Goal: Communication & Community: Answer question/provide support

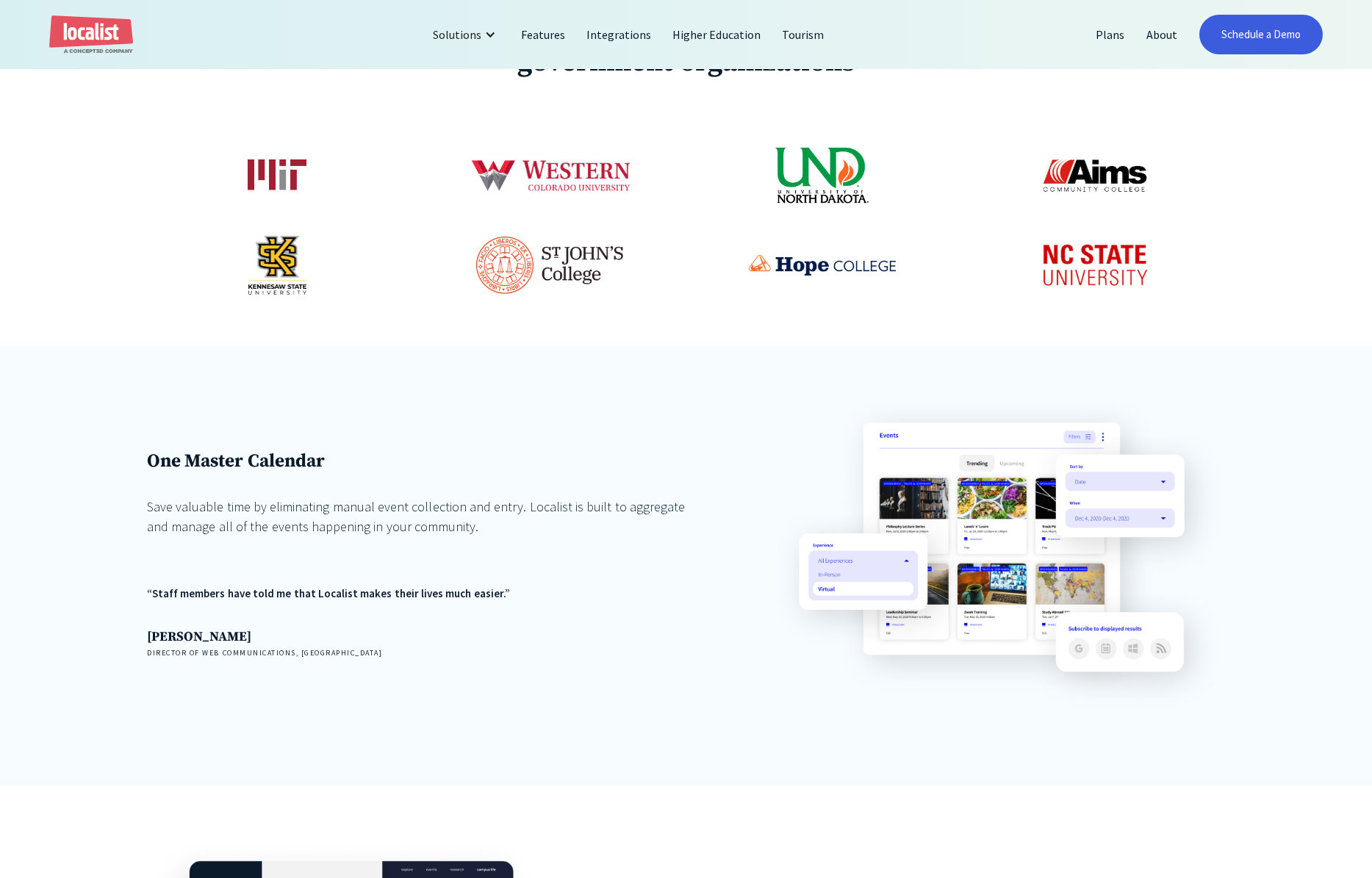
scroll to position [858, 0]
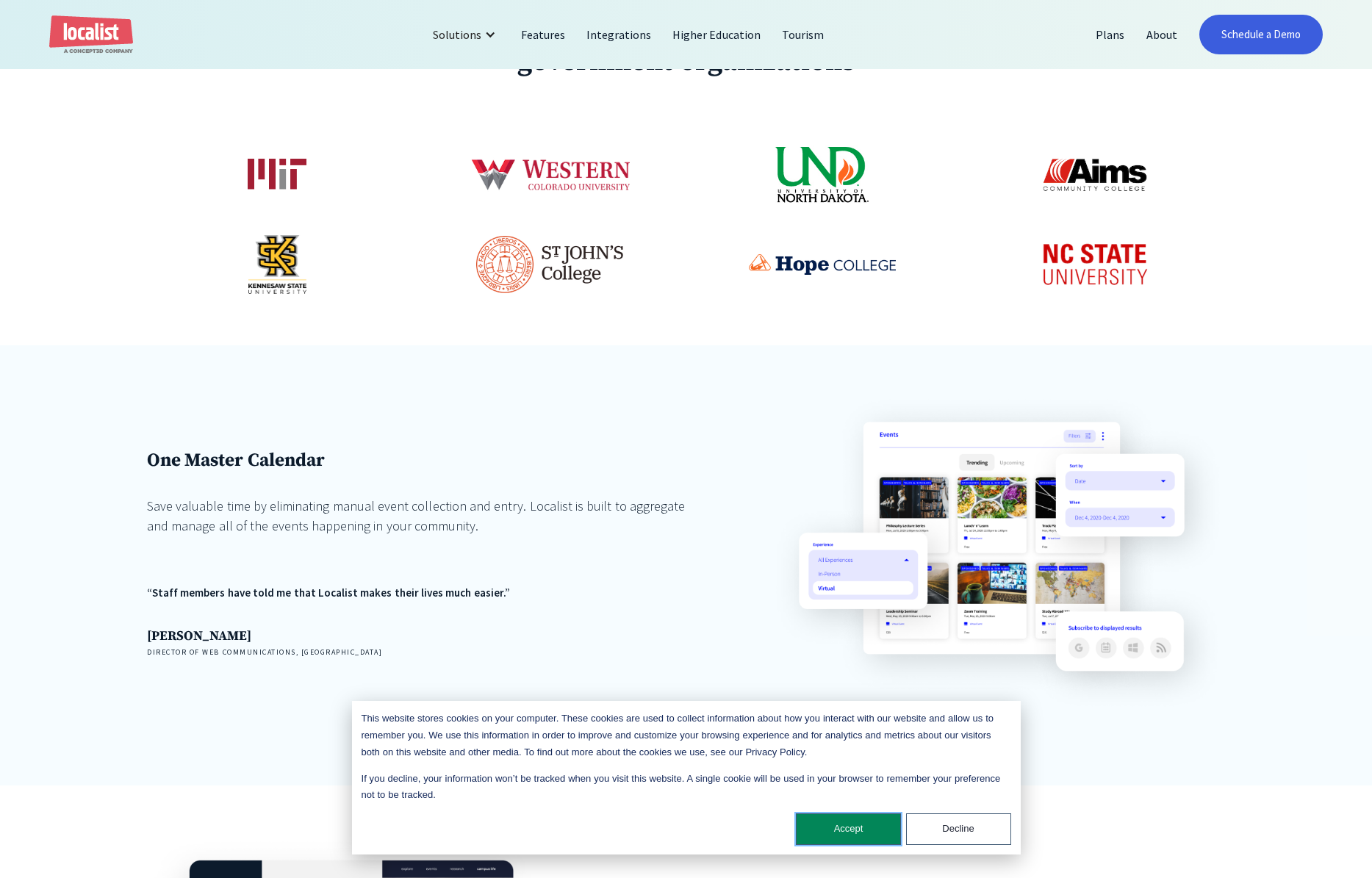
click at [837, 826] on button "Accept" at bounding box center [848, 829] width 105 height 31
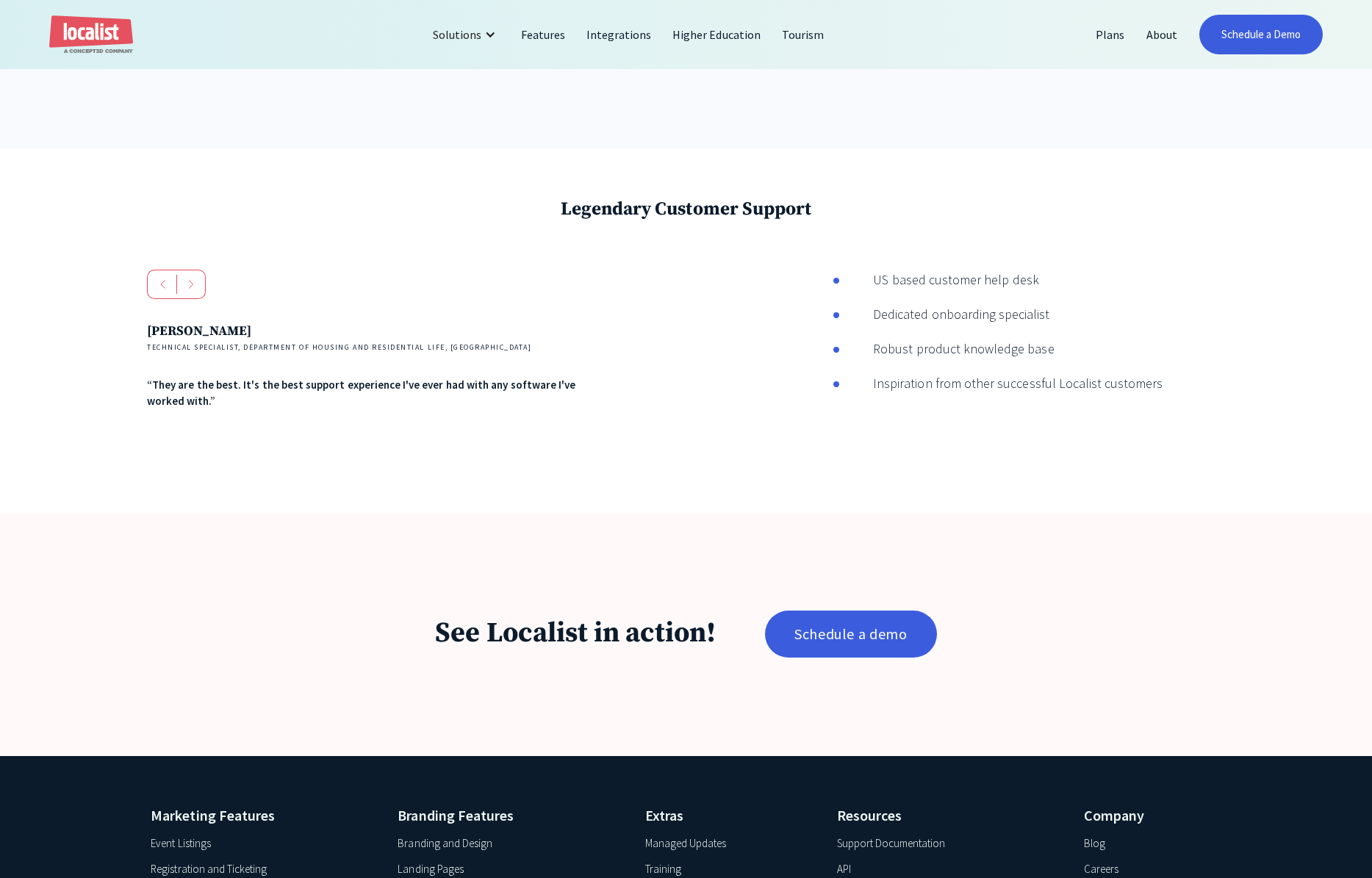
scroll to position [2719, 0]
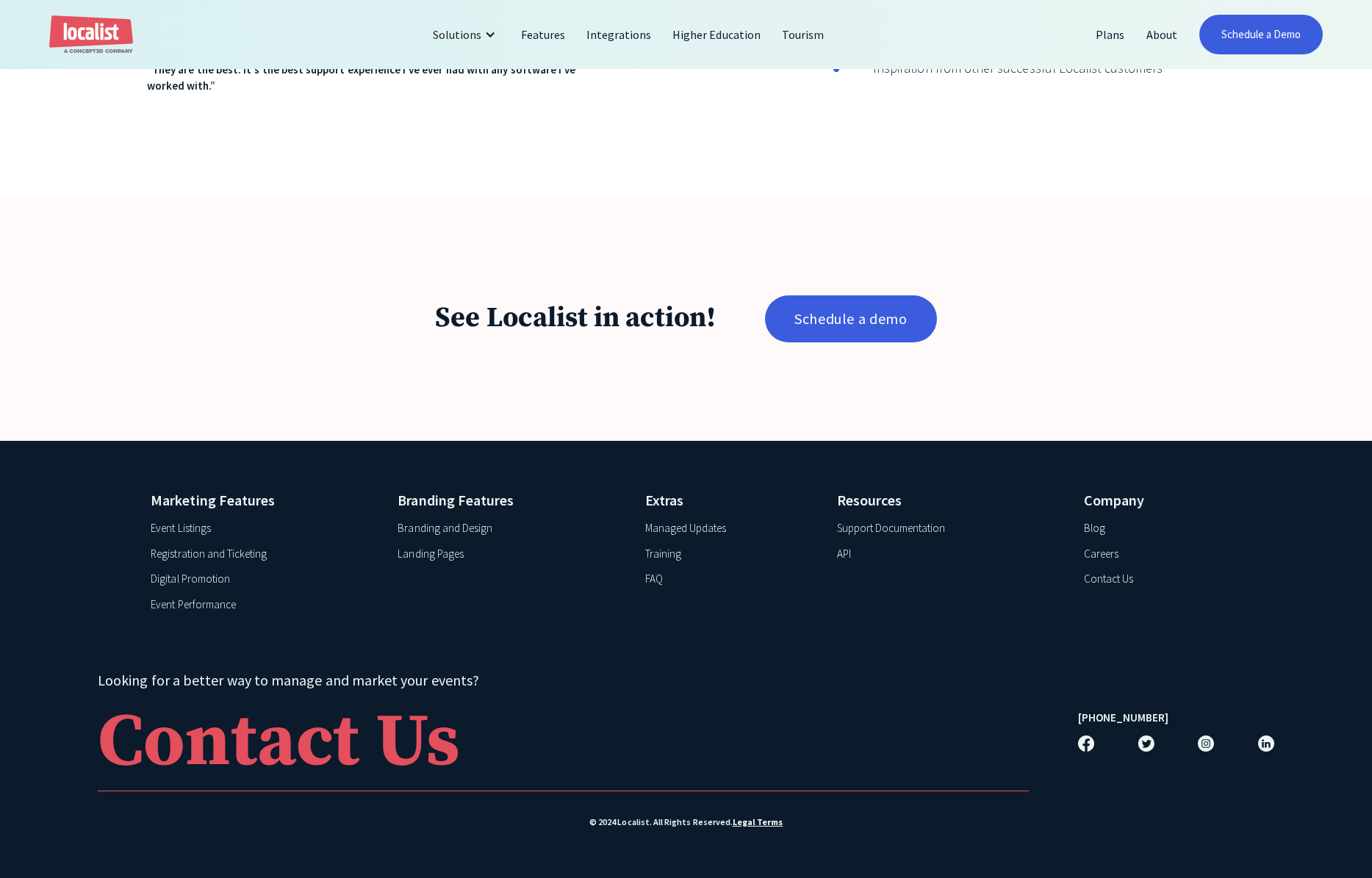
click at [1105, 576] on div "Contact Us" at bounding box center [1109, 580] width 49 height 17
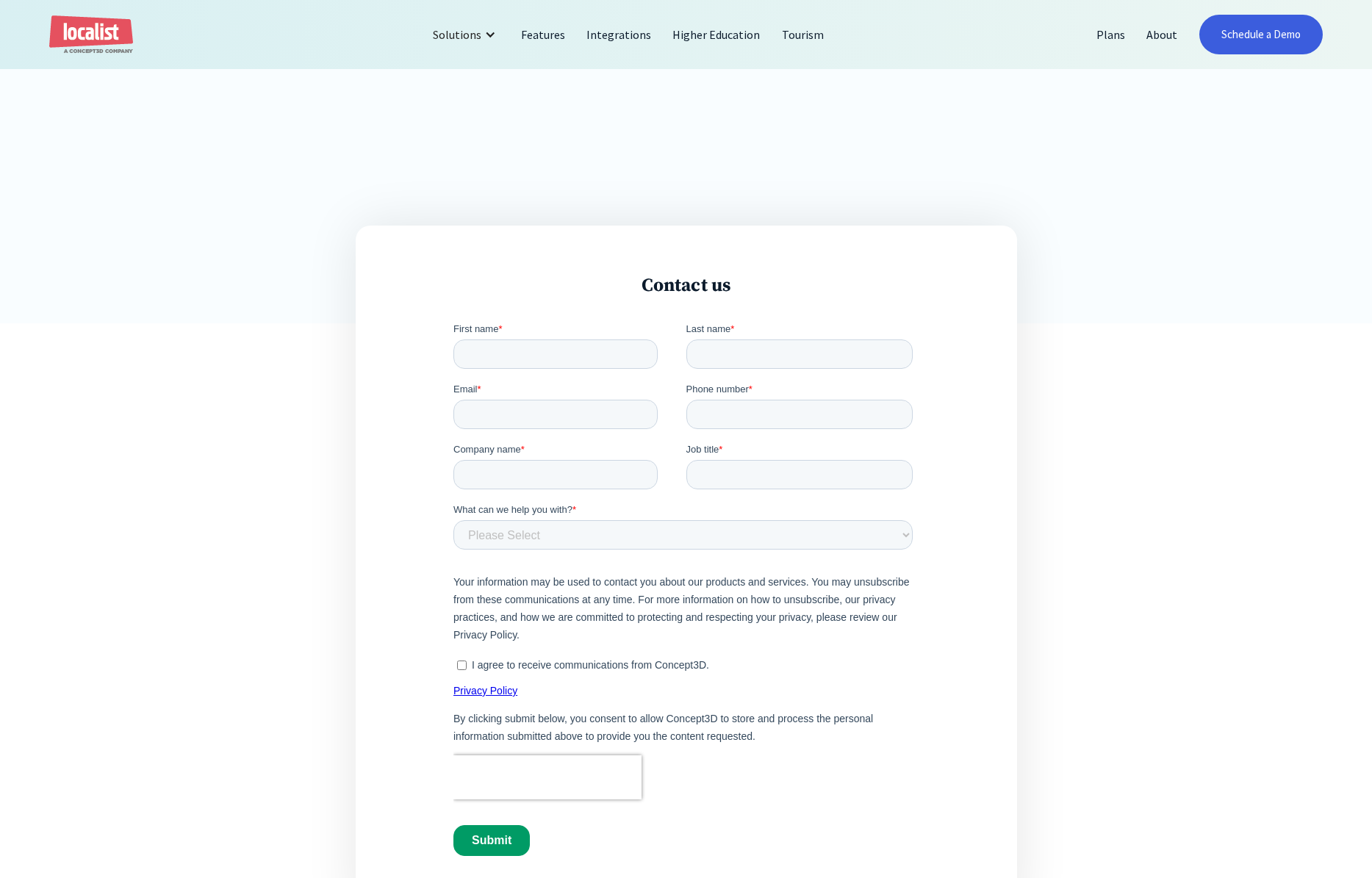
scroll to position [361, 0]
click at [518, 345] on input "First name *" at bounding box center [554, 353] width 204 height 29
type input "[PERSON_NAME]"
click at [715, 354] on input "Last name *" at bounding box center [799, 353] width 227 height 29
type input "[PERSON_NAME]"
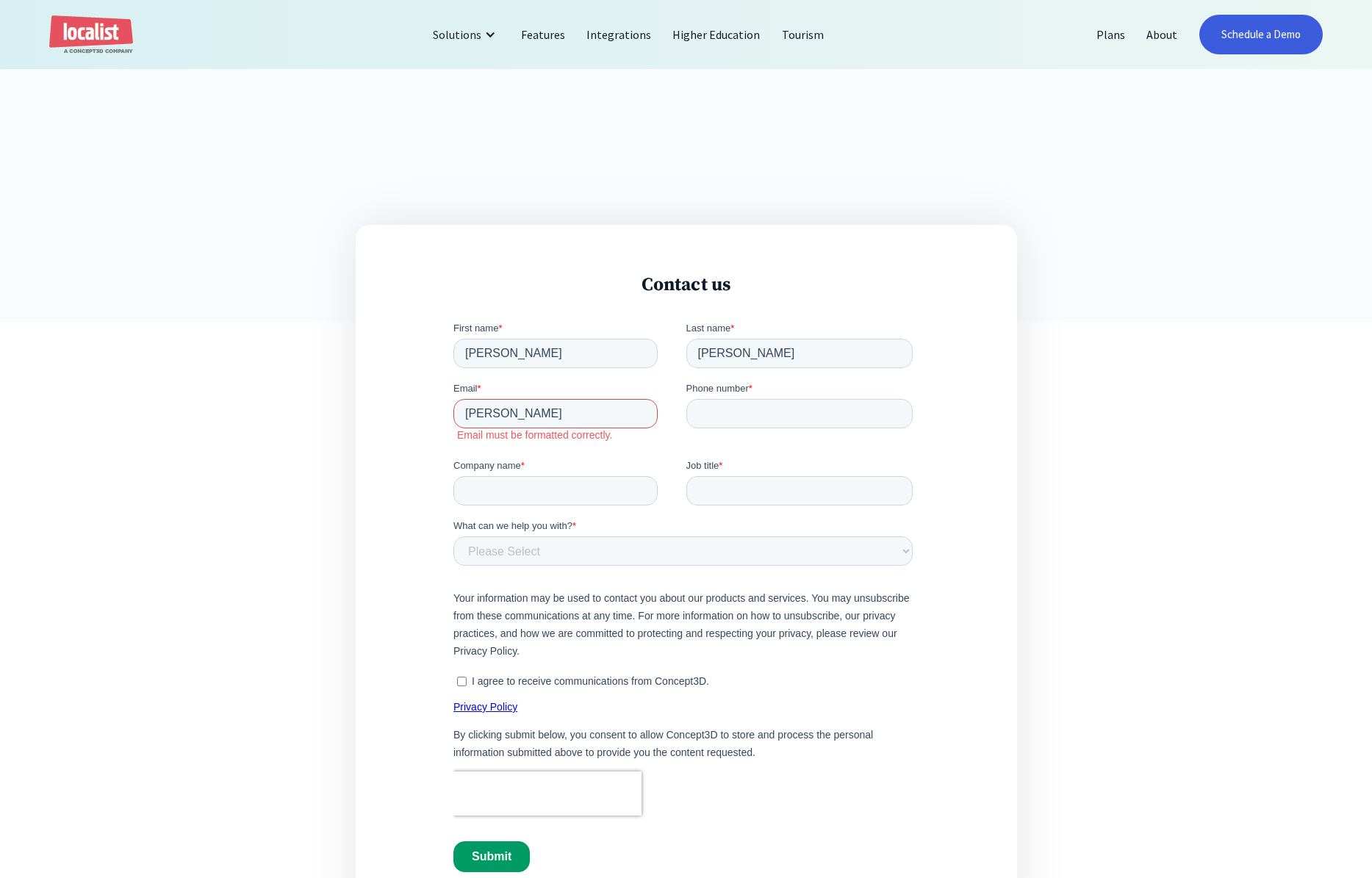
type input "[PERSON_NAME][EMAIL_ADDRESS][PERSON_NAME][PERSON_NAME][DOMAIN_NAME]"
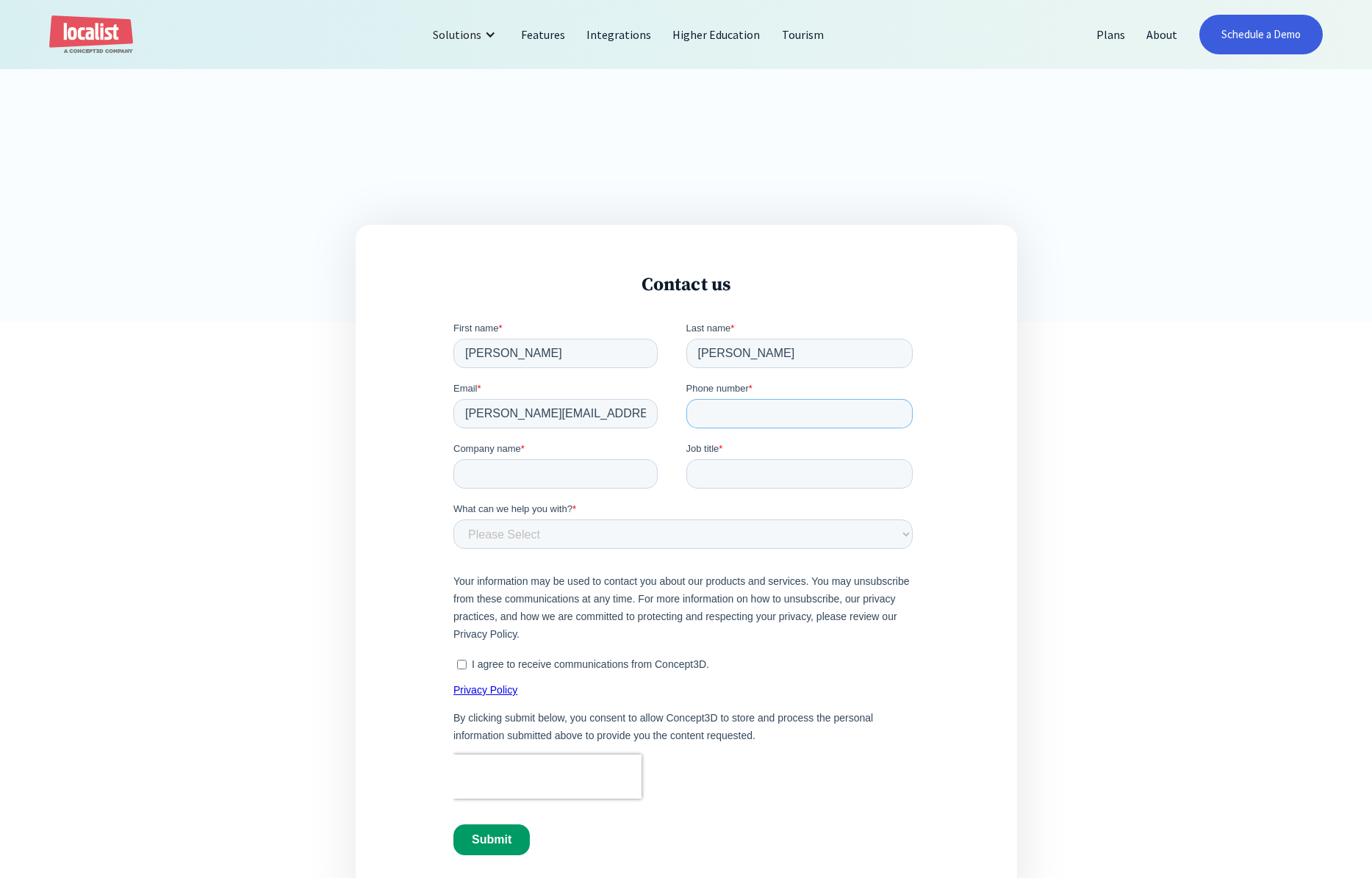
click at [752, 418] on input "Phone number *" at bounding box center [799, 412] width 227 height 29
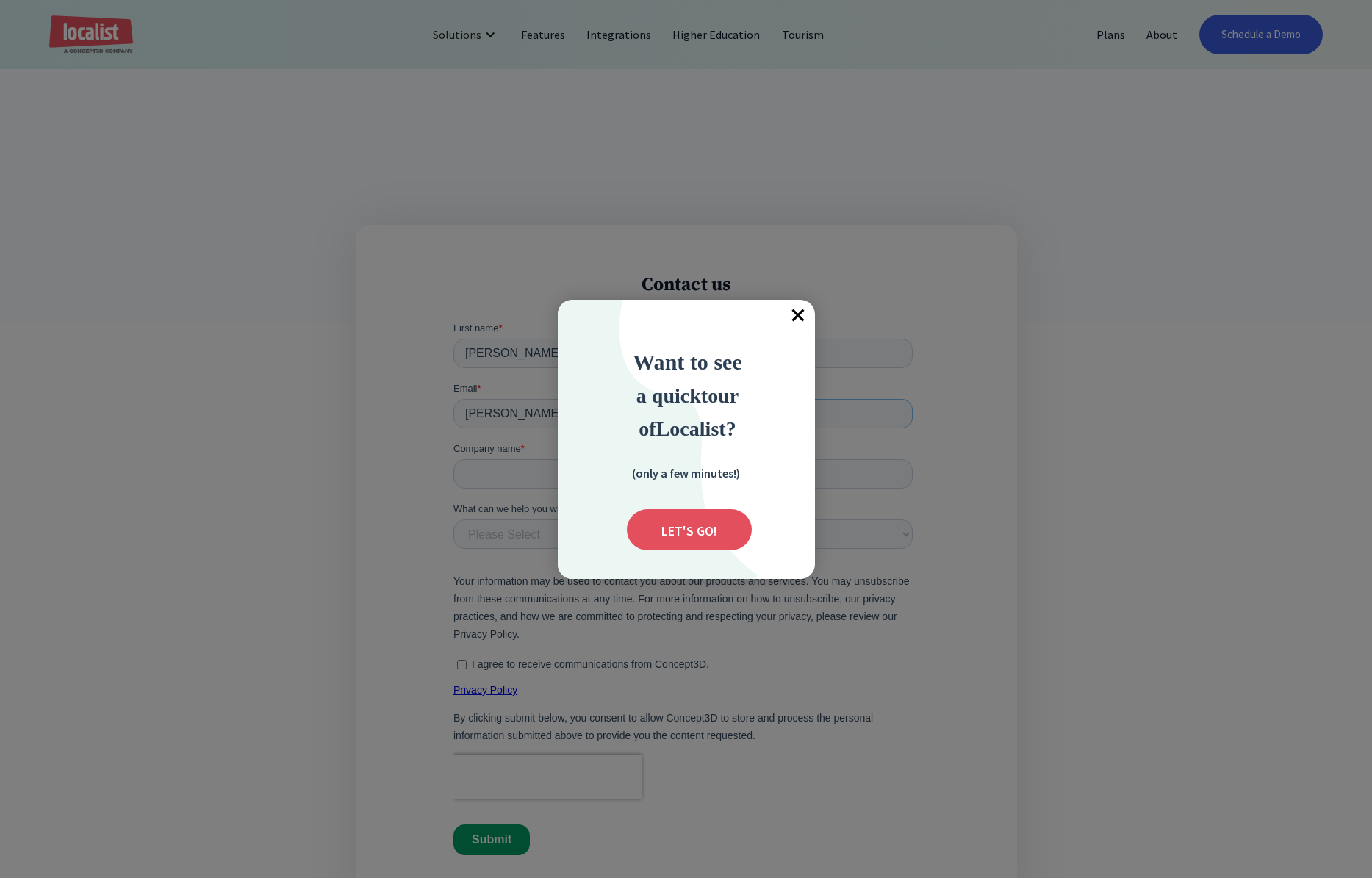
type input "4438852205"
click at [797, 314] on span "×" at bounding box center [799, 316] width 32 height 32
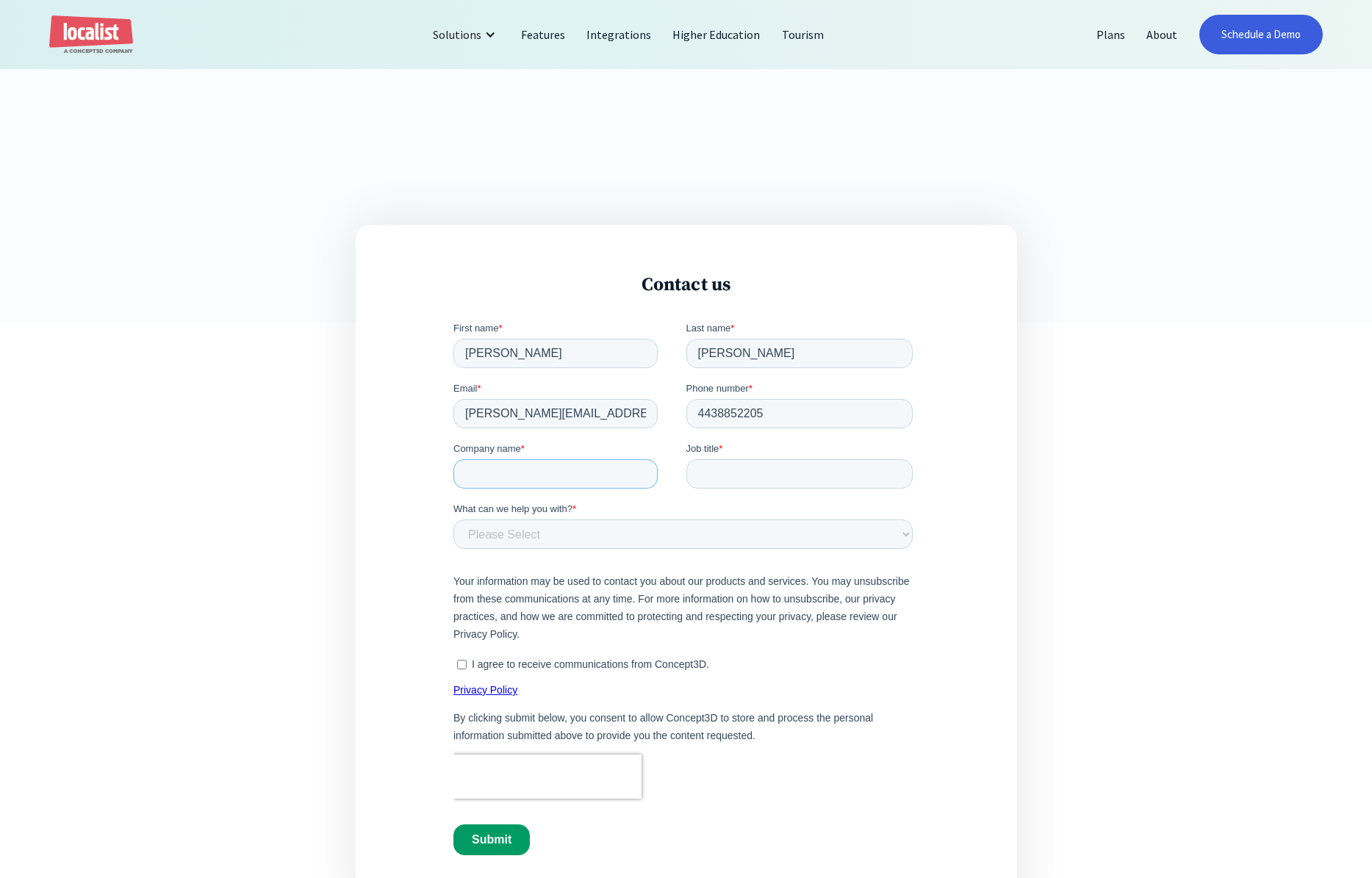
click at [601, 466] on input "Company name *" at bounding box center [554, 473] width 204 height 29
type input "[PERSON_NAME][GEOGRAPHIC_DATA]"
click at [729, 476] on input "Job title *" at bounding box center [799, 473] width 227 height 29
type input "M"
type input "Instructional Media Coordinator"
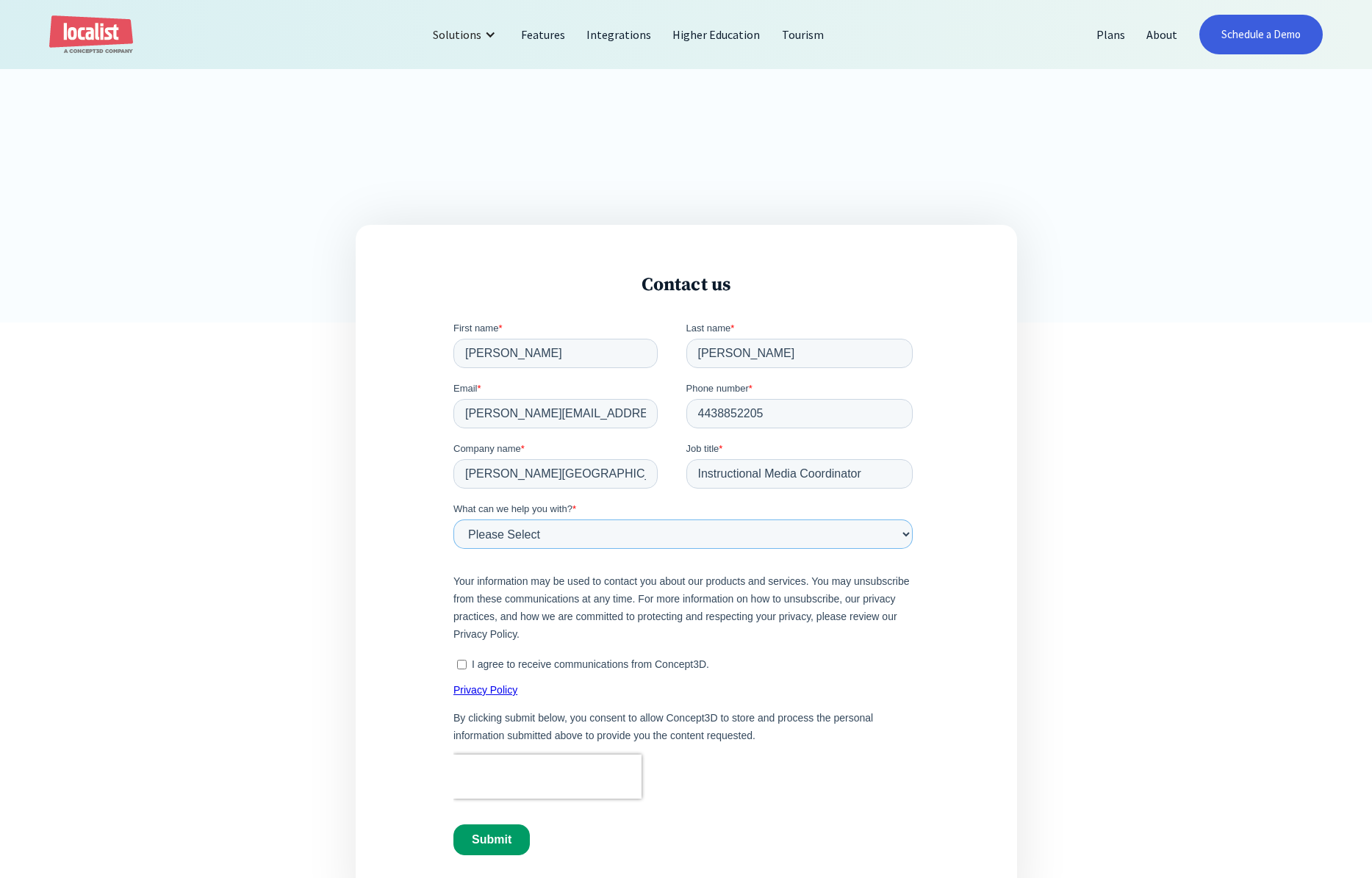
click at [657, 533] on select "Please Select Product and Account Support Contact a Sales Team Member Partnersh…" at bounding box center [681, 533] width 459 height 29
select select "CSM"
click at [452, 519] on select "Please Select Product and Account Support Contact a Sales Team Member Partnersh…" at bounding box center [681, 533] width 459 height 29
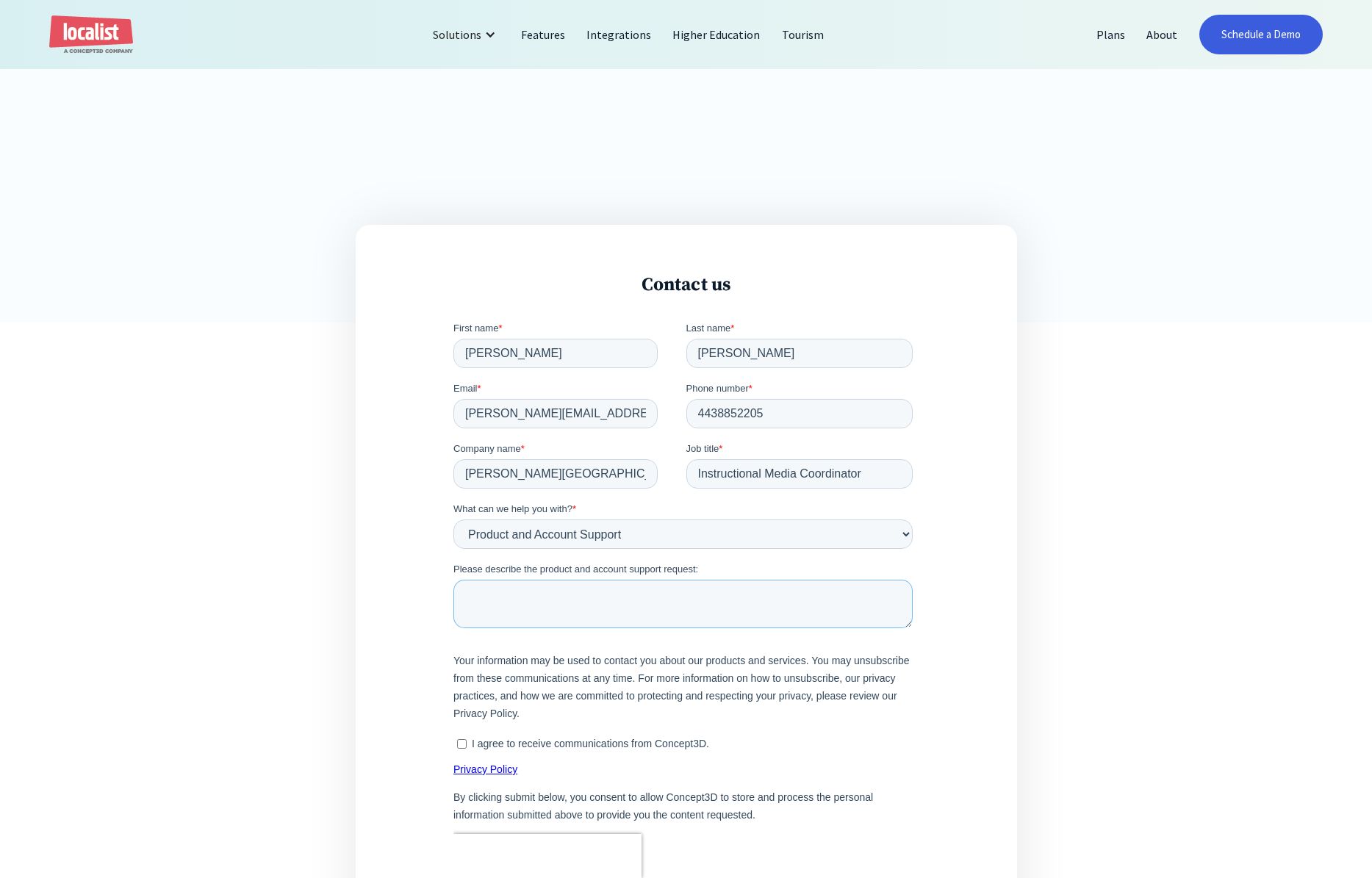
click at [532, 596] on textarea "Please describe the product and account support request:" at bounding box center [681, 602] width 459 height 48
drag, startPoint x: 575, startPoint y: 599, endPoint x: 543, endPoint y: 601, distance: 32.1
click at [543, 601] on textarea "Placing event coding on digital signage" at bounding box center [681, 602] width 459 height 48
click at [720, 602] on textarea "Placing event information on digital signage" at bounding box center [681, 602] width 459 height 48
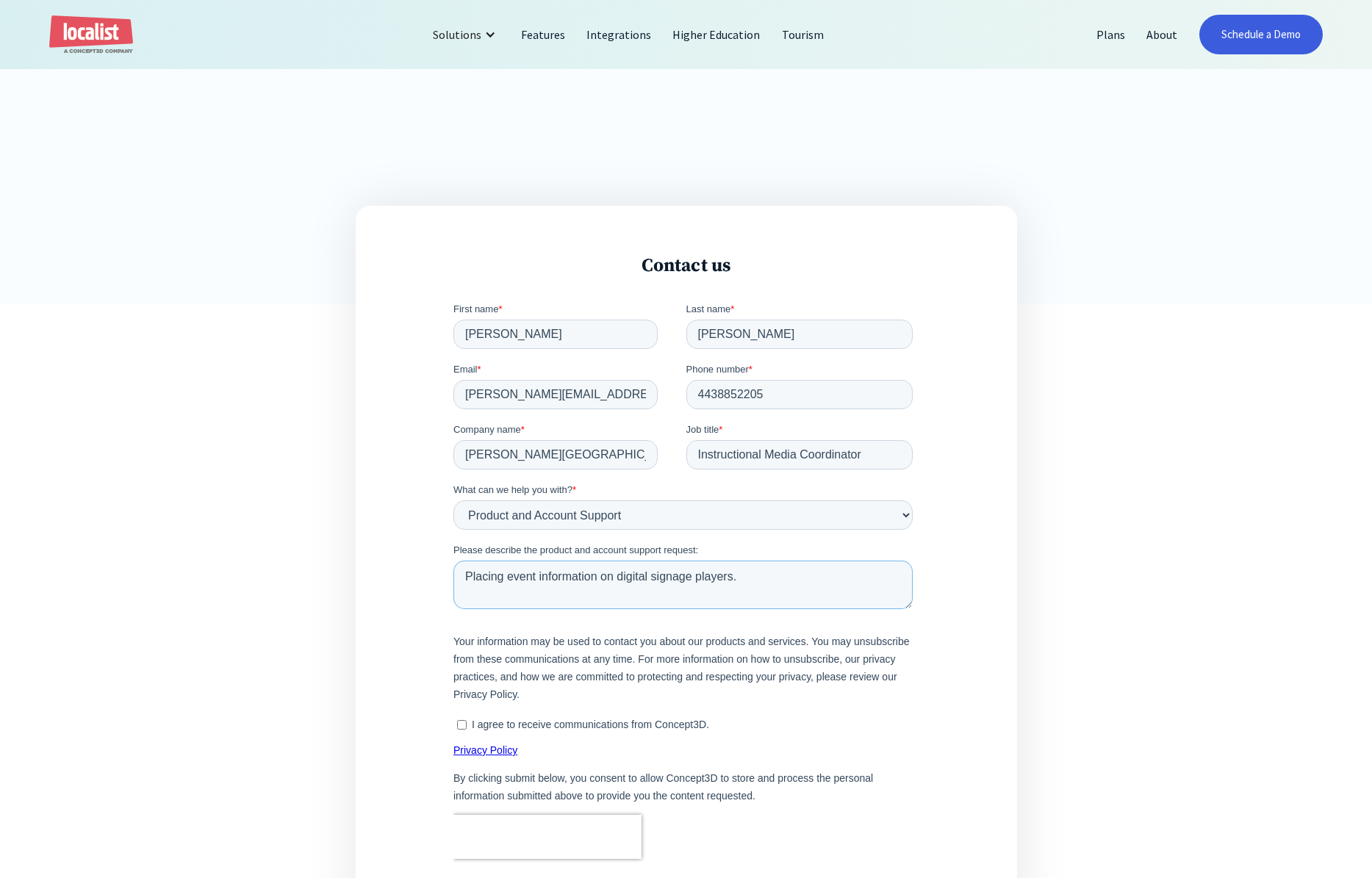
scroll to position [506, 0]
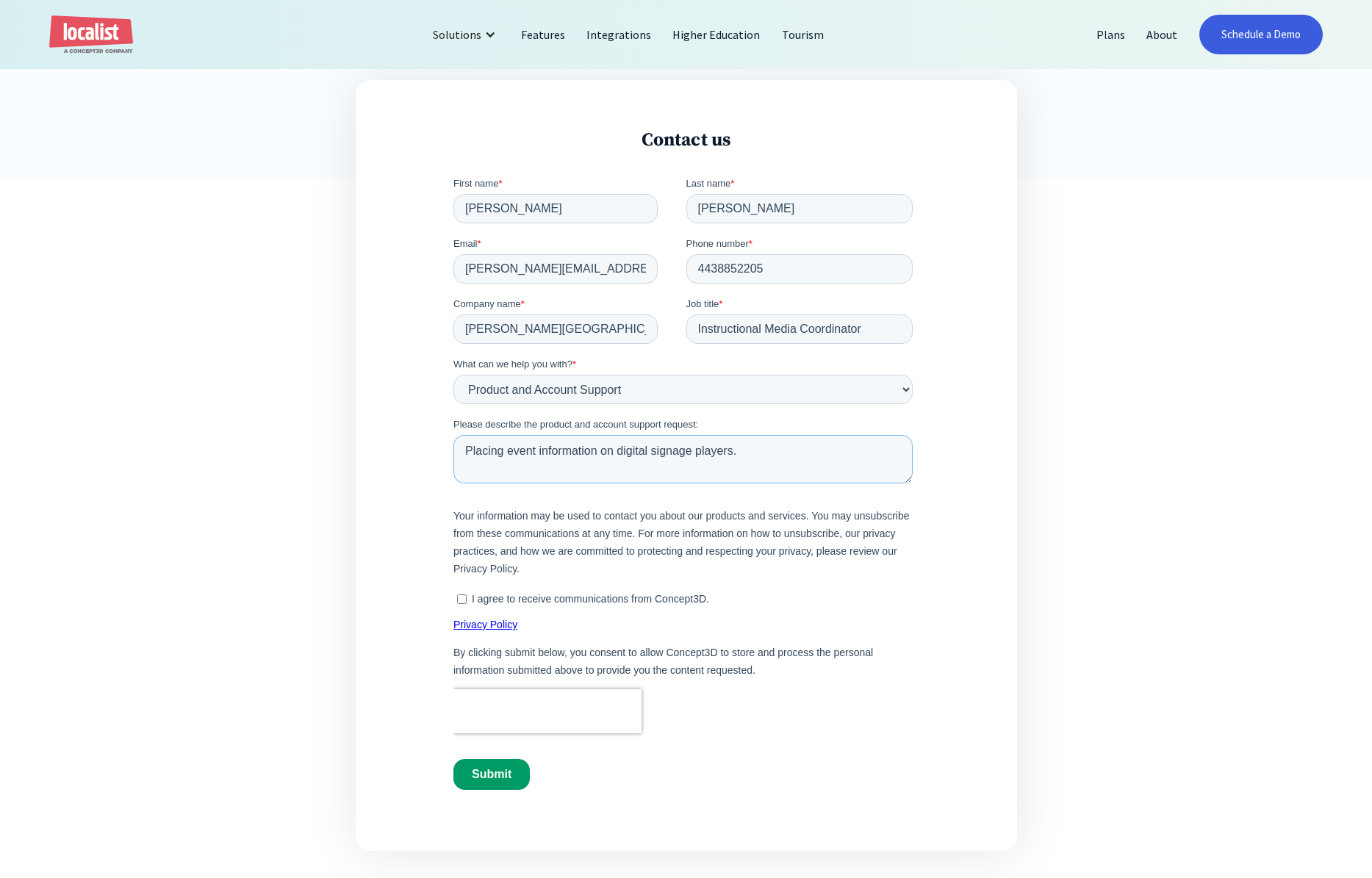
type textarea "Placing event information on digital signage players."
click at [461, 599] on input "I agree to receive communications from Concept3D." at bounding box center [461, 599] width 10 height 10
checkbox input "true"
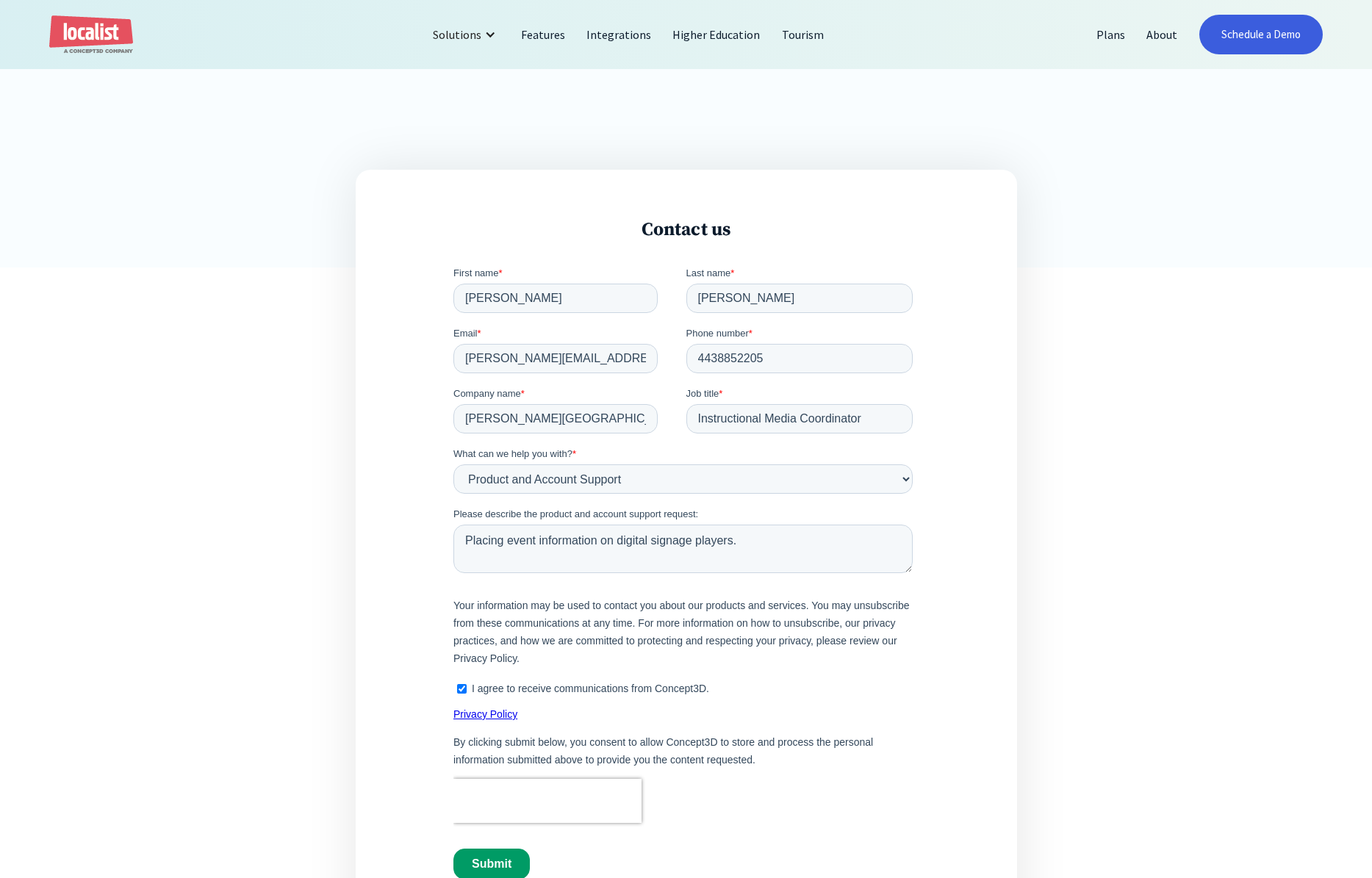
scroll to position [525, 0]
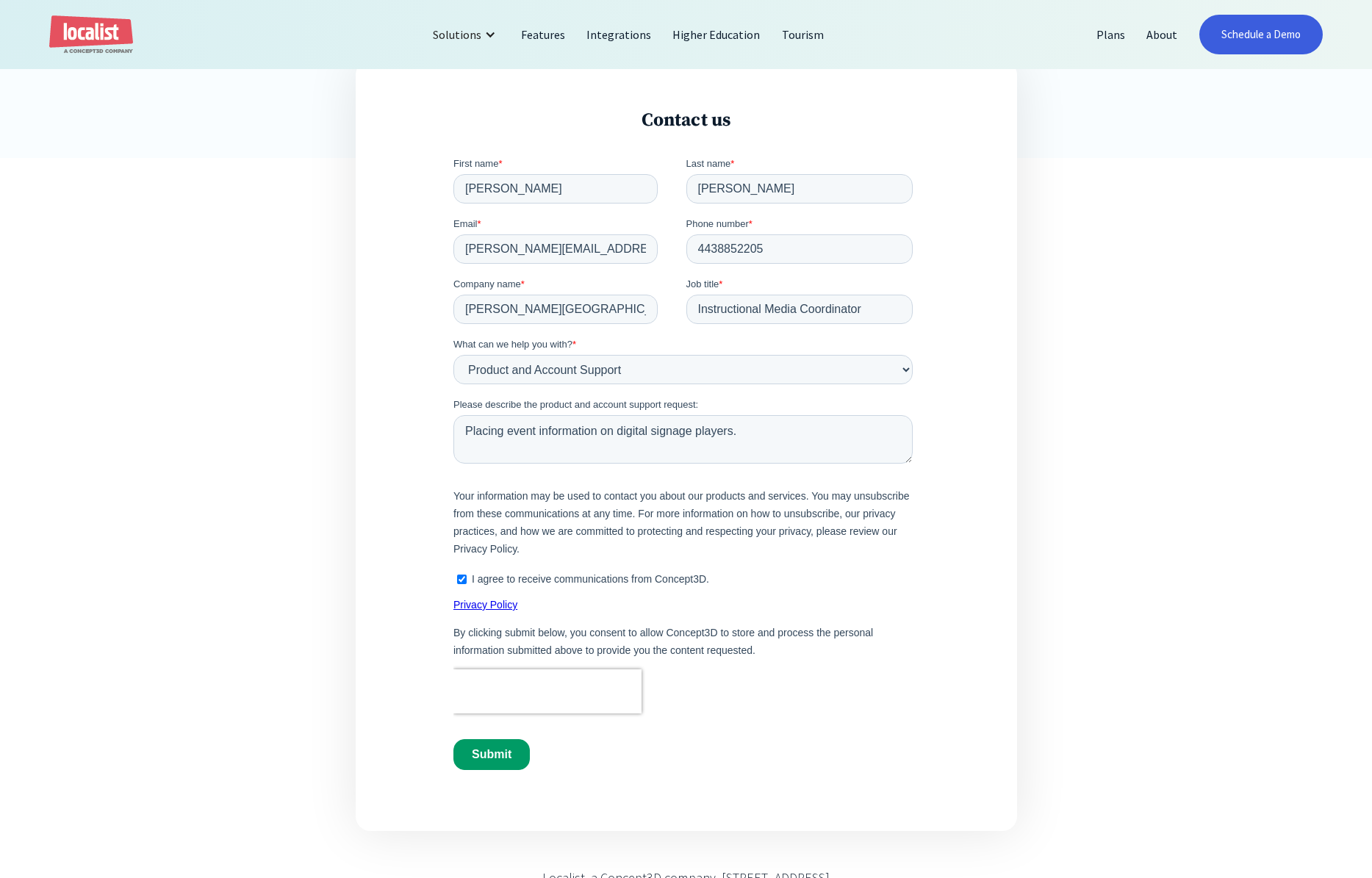
click at [479, 759] on input "Submit" at bounding box center [490, 754] width 76 height 30
